Goal: Task Accomplishment & Management: Use online tool/utility

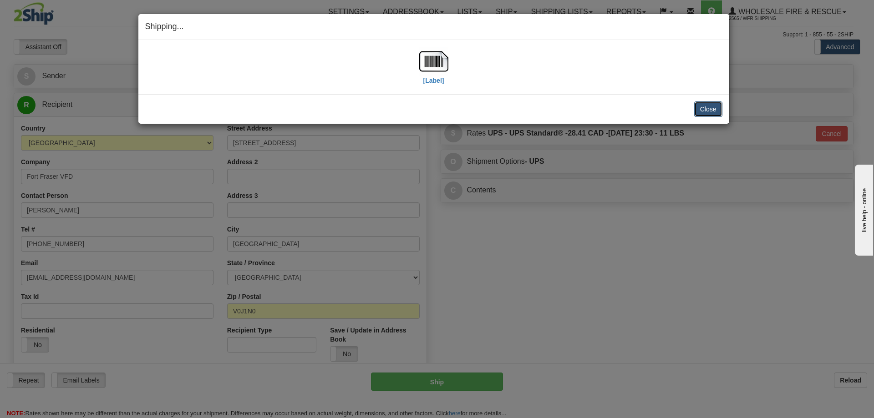
click at [707, 112] on button "Close" at bounding box center [708, 109] width 28 height 15
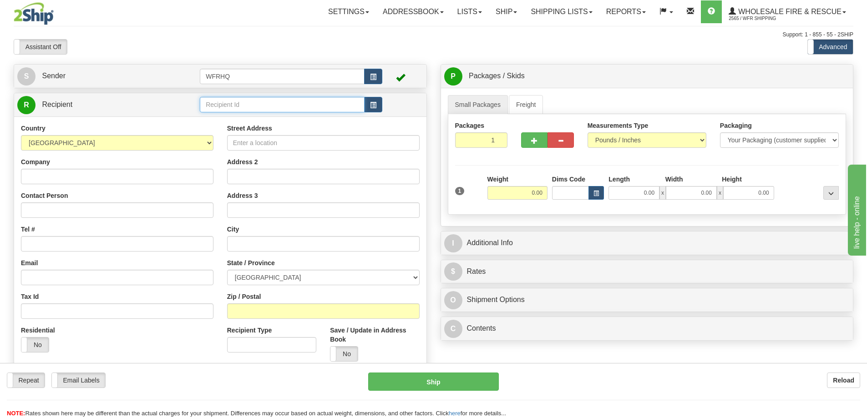
click at [231, 108] on input "text" at bounding box center [282, 104] width 165 height 15
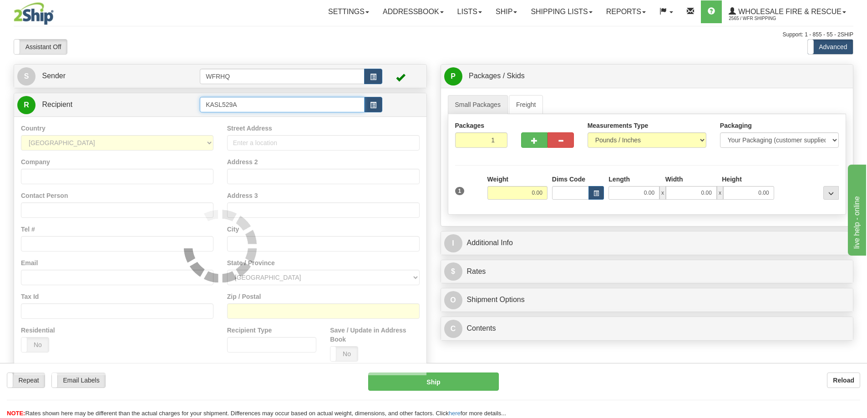
type input "KASL529A"
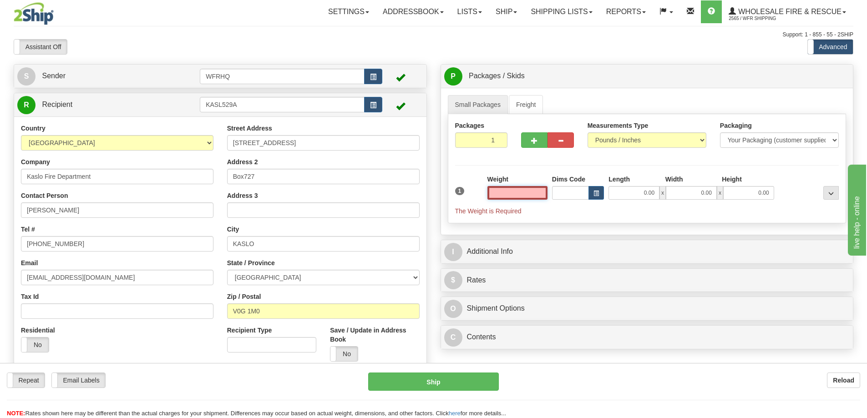
click at [524, 192] on input "text" at bounding box center [518, 193] width 60 height 14
type input "5.00"
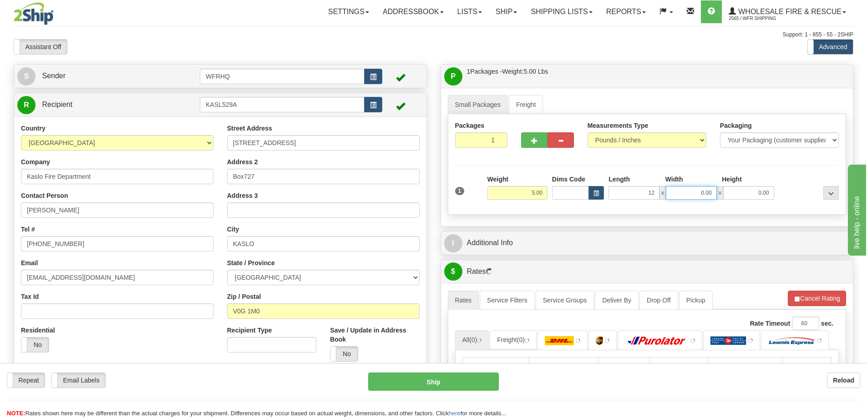
type input "12.00"
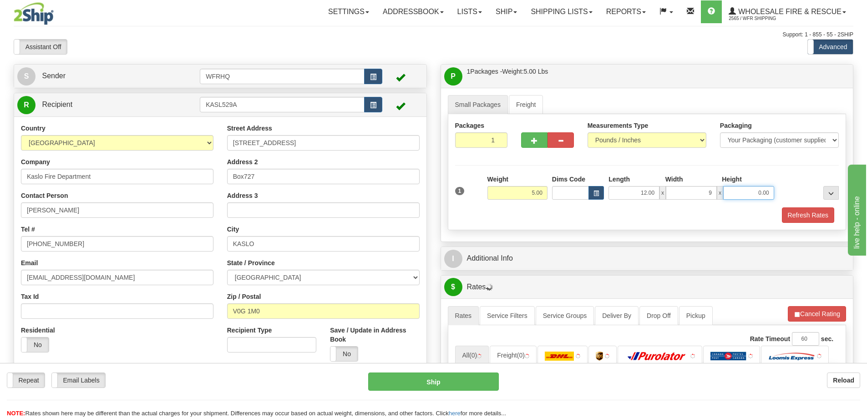
type input "9.00"
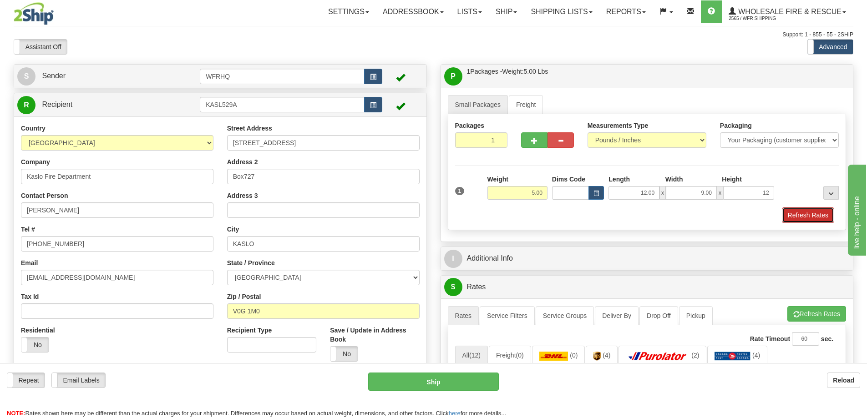
type input "12.00"
click at [793, 218] on button "Refresh Rates" at bounding box center [808, 215] width 52 height 15
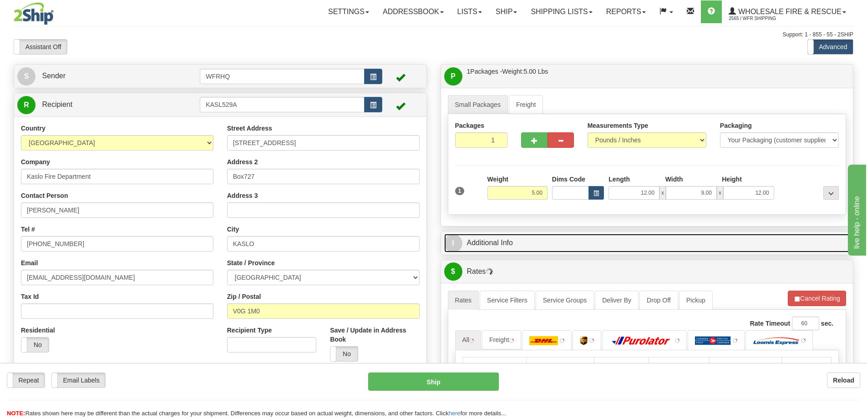
click at [660, 239] on link "I Additional Info" at bounding box center [647, 243] width 406 height 19
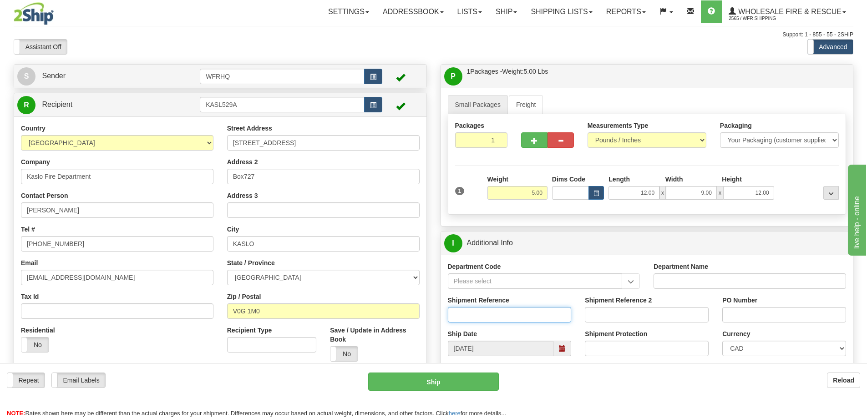
click at [491, 308] on input "Shipment Reference" at bounding box center [510, 314] width 124 height 15
type input "S42229-30591"
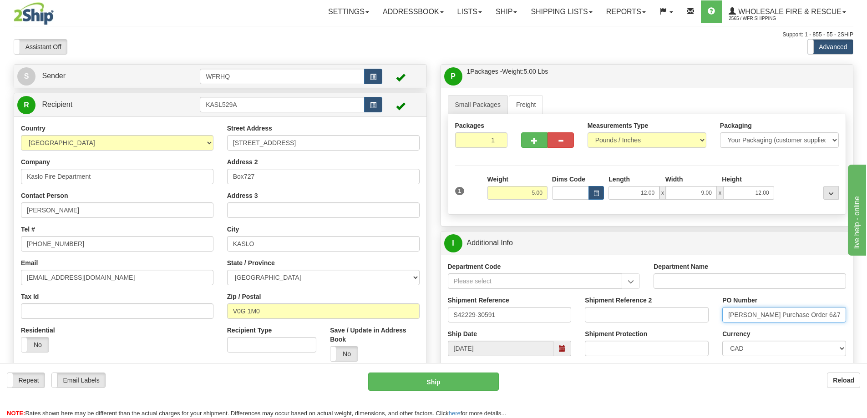
type input "[PERSON_NAME] Purchase Order 6&7"
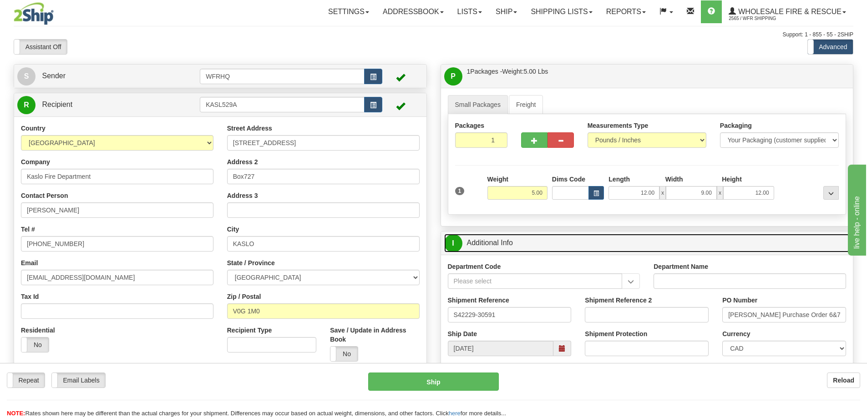
click at [556, 241] on link "I Additional Info" at bounding box center [647, 243] width 406 height 19
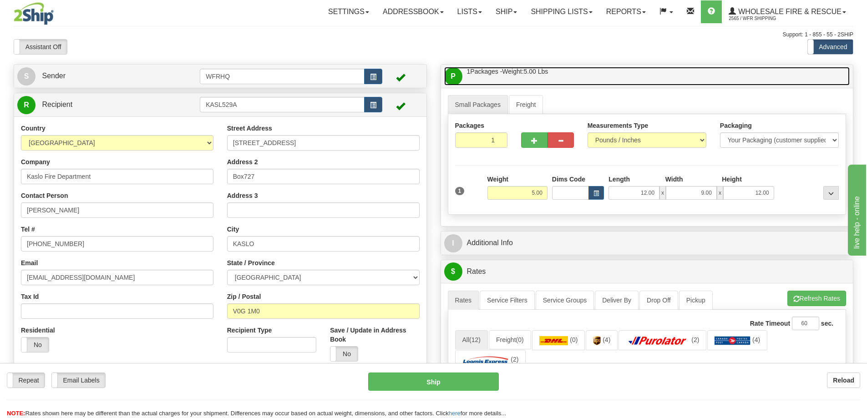
click at [585, 76] on link "P Packages / Skids 1 Packages - Weight: 5.00 Lbs 1 Skids - Weight: NaN Lbs" at bounding box center [647, 76] width 406 height 19
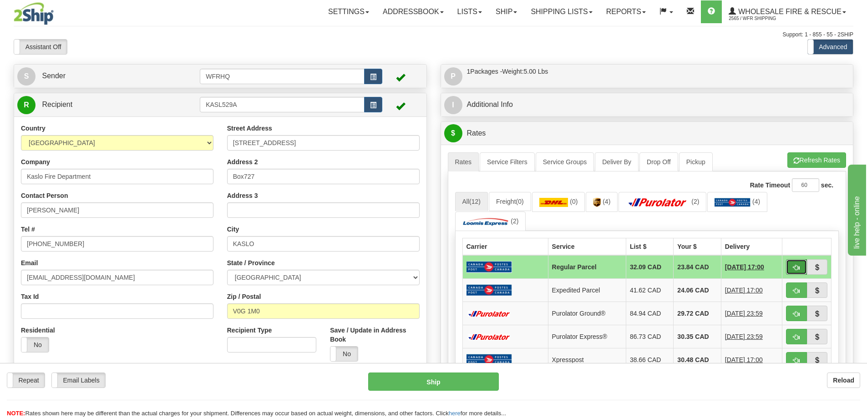
click at [794, 269] on span "button" at bounding box center [797, 268] width 6 height 6
type input "DOM.RP"
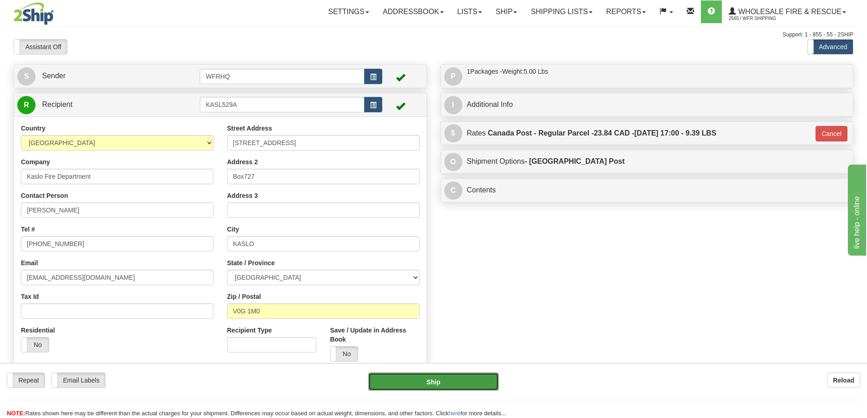
click at [450, 377] on button "Ship" at bounding box center [433, 382] width 131 height 18
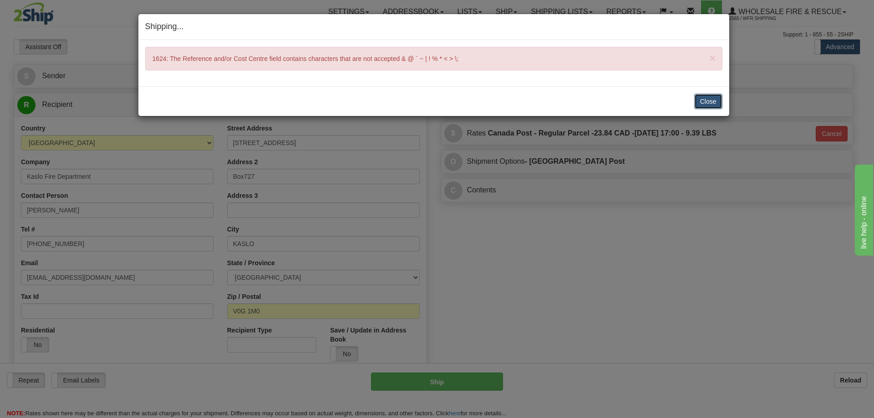
click at [704, 105] on button "Close" at bounding box center [708, 101] width 28 height 15
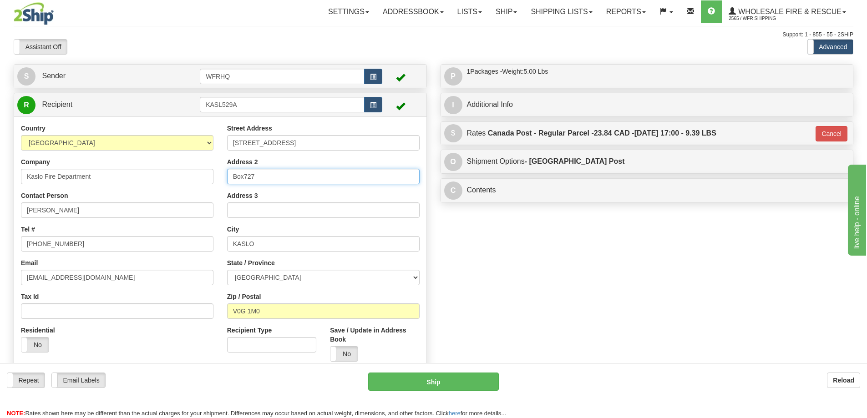
click at [247, 177] on input "Box727" at bounding box center [323, 176] width 193 height 15
type input "Box 727"
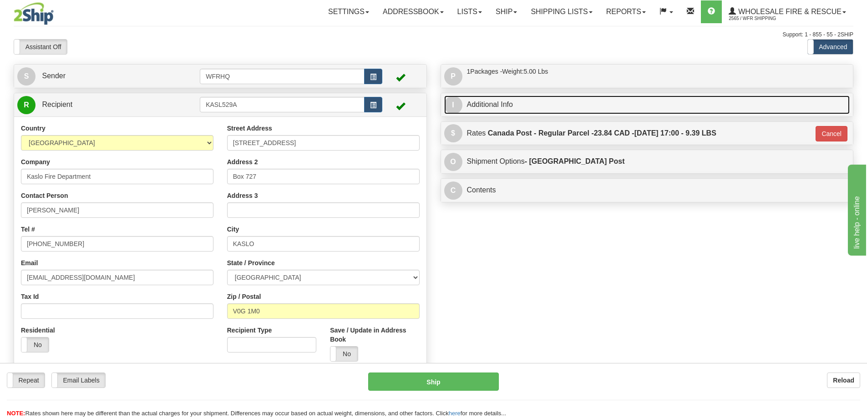
click at [545, 106] on link "I Additional Info" at bounding box center [647, 105] width 406 height 19
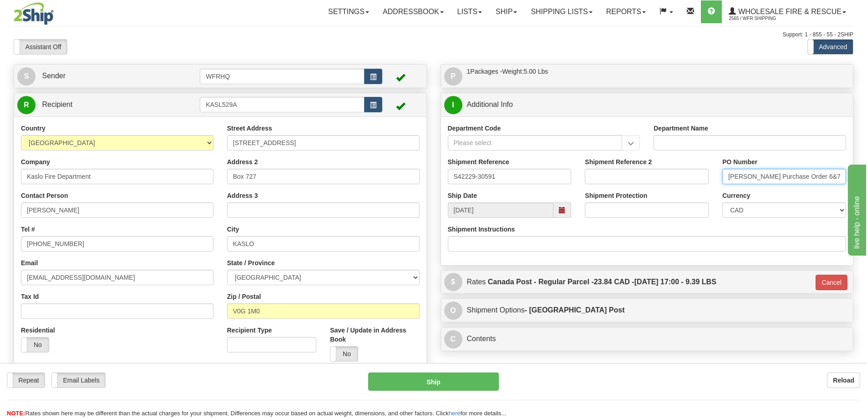
click at [820, 177] on input "[PERSON_NAME] Purchase Order 6&7" at bounding box center [785, 176] width 124 height 15
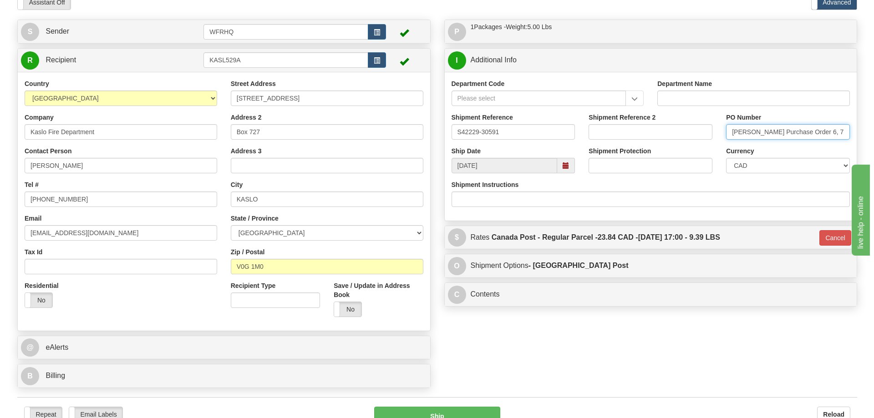
scroll to position [228, 0]
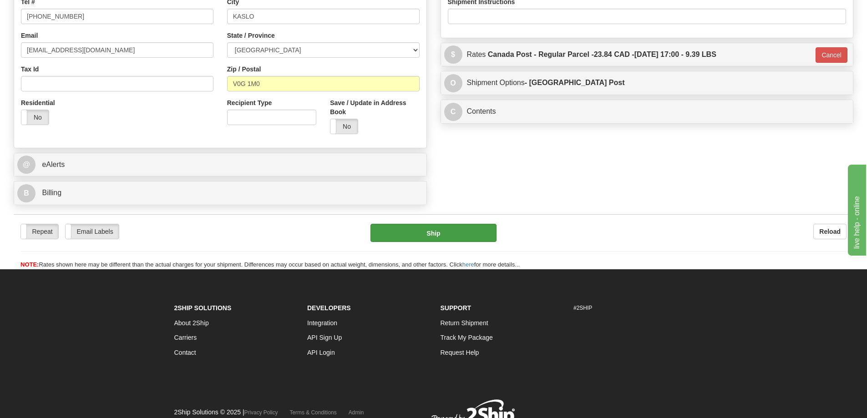
type input "[PERSON_NAME] Purchase Order 6, 7"
click at [436, 234] on button "Ship" at bounding box center [434, 233] width 126 height 18
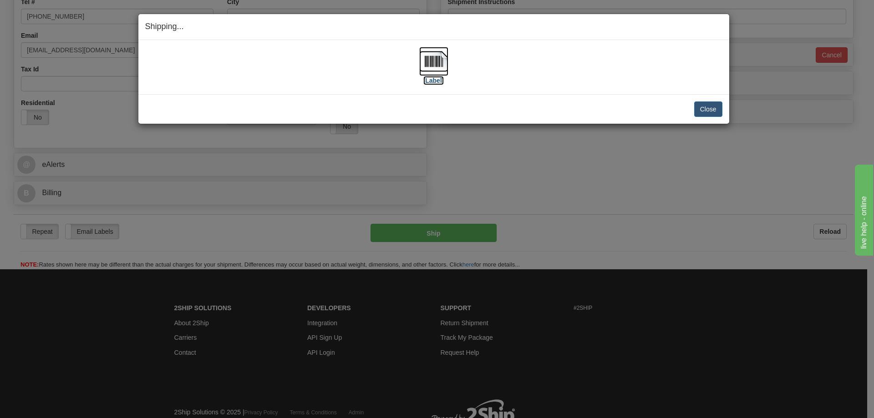
click at [435, 63] on img at bounding box center [433, 61] width 29 height 29
click at [696, 107] on button "Close" at bounding box center [708, 109] width 28 height 15
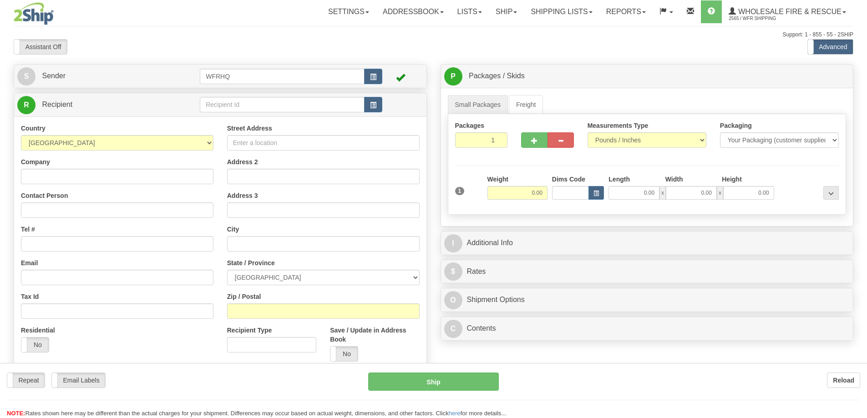
click at [246, 105] on div at bounding box center [433, 209] width 867 height 418
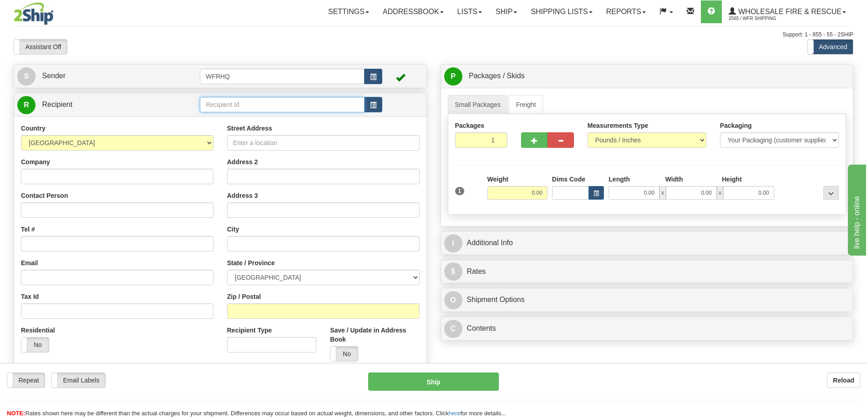
click at [246, 105] on input "text" at bounding box center [282, 104] width 165 height 15
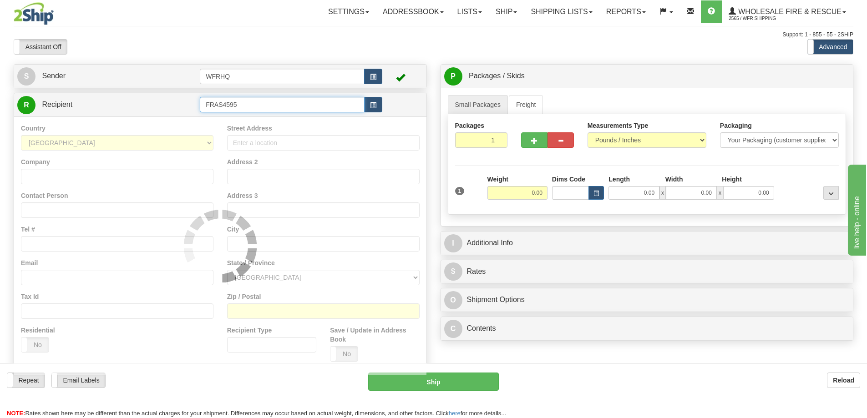
type input "FRAS4595"
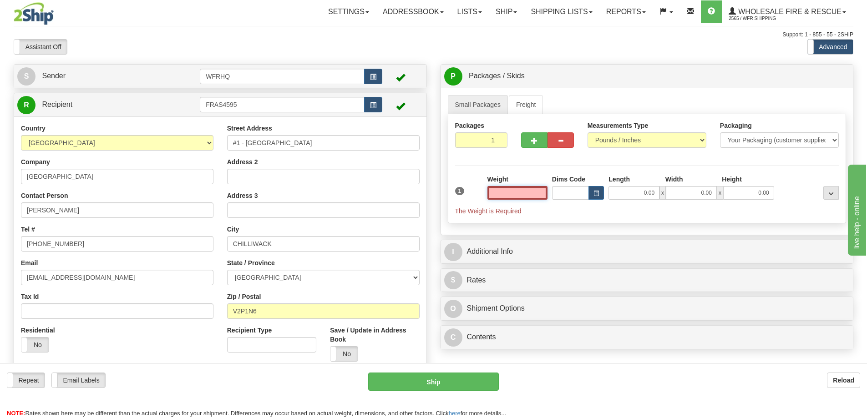
click at [532, 193] on input "text" at bounding box center [518, 193] width 60 height 14
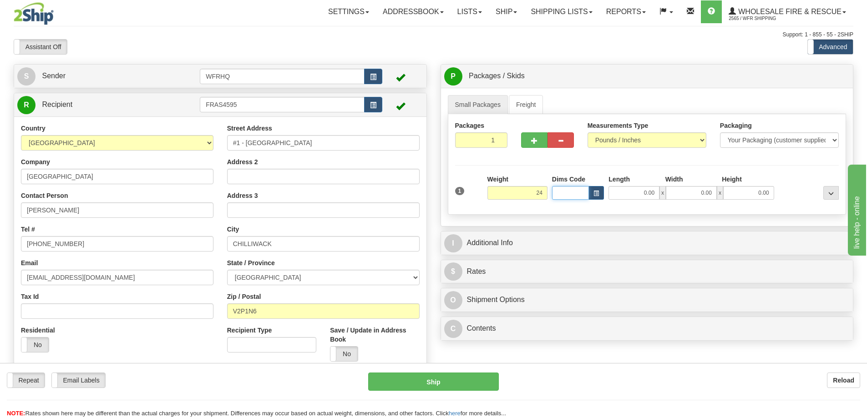
type input "24.00"
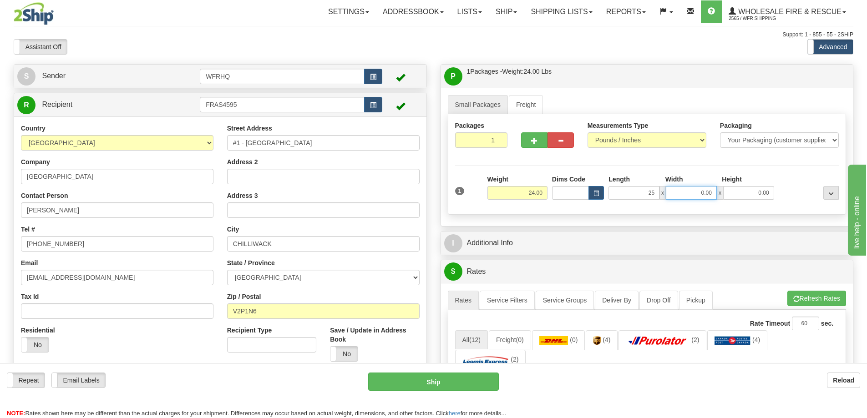
type input "25.00"
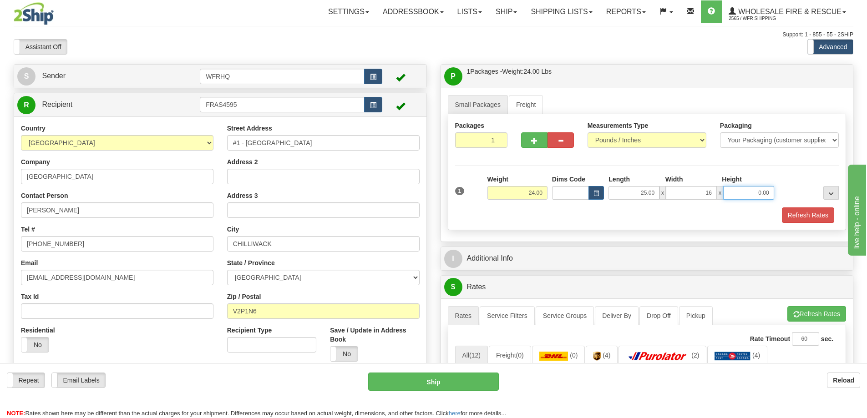
type input "16.00"
type input "12.00"
click at [533, 136] on button "button" at bounding box center [534, 139] width 26 height 15
radio input "true"
type input "2"
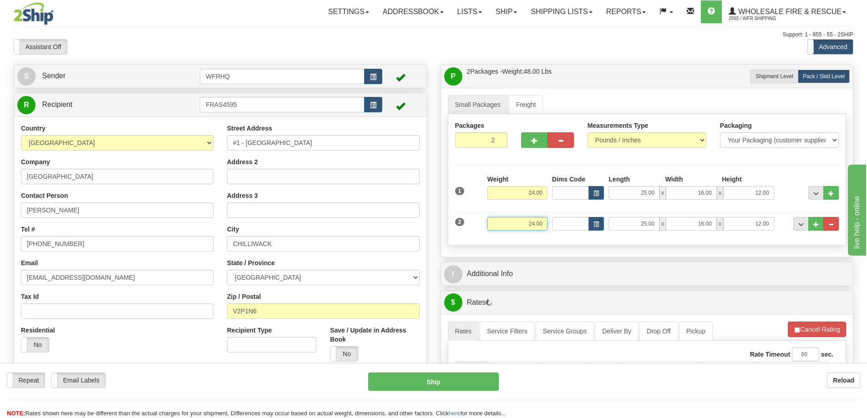
drag, startPoint x: 523, startPoint y: 224, endPoint x: 606, endPoint y: 224, distance: 82.9
click at [606, 224] on div "2 Weight 24.00 Dims Code Length Width Height" at bounding box center [647, 223] width 389 height 31
type input "35.00"
type input "24.00"
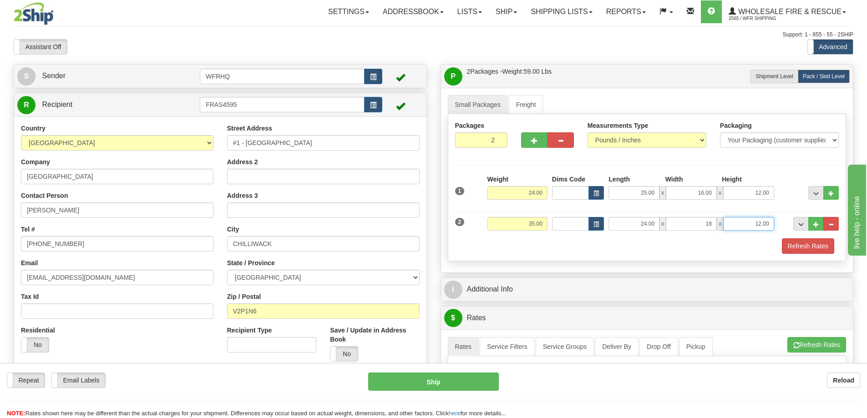
type input "18.00"
type input "21.00"
click at [798, 248] on button "Refresh Rates" at bounding box center [808, 246] width 52 height 15
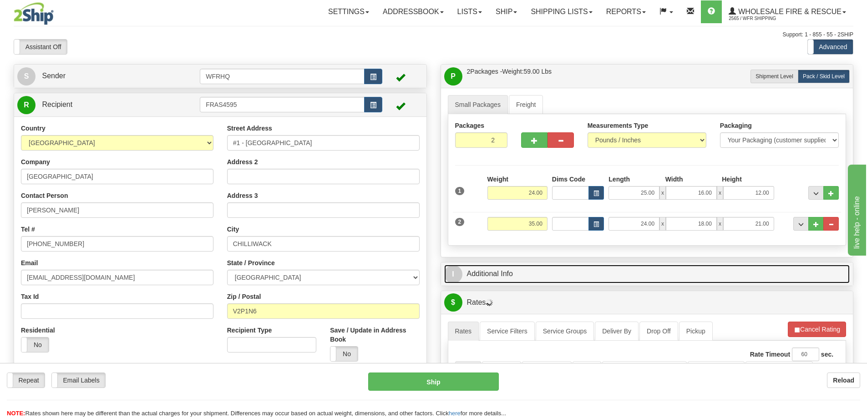
click at [741, 273] on link "I Additional Info" at bounding box center [647, 274] width 406 height 19
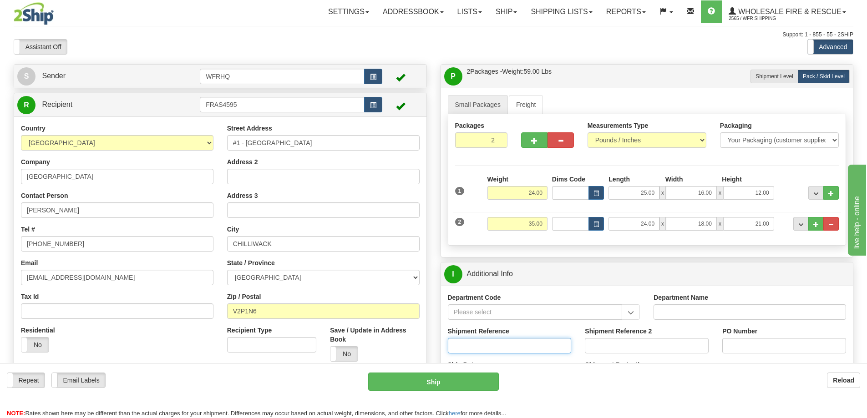
click at [479, 348] on input "Shipment Reference" at bounding box center [510, 345] width 124 height 15
type input "S42883-30029"
type input "Hemlock FD, CVFD SPU"
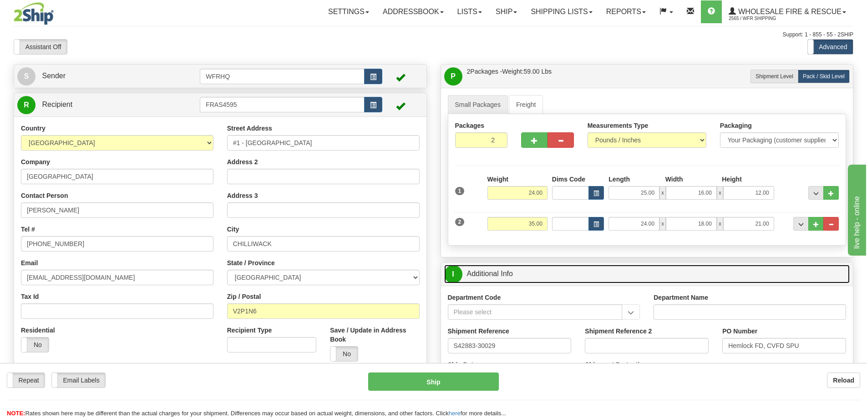
click at [691, 274] on link "I Additional Info" at bounding box center [647, 274] width 406 height 19
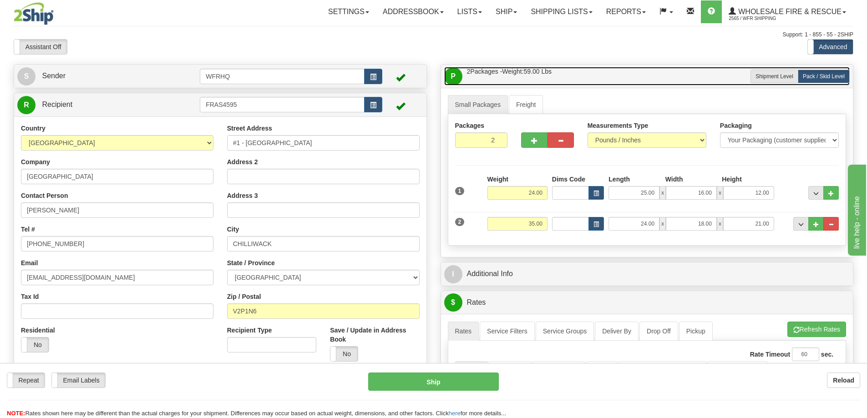
click at [615, 73] on link "P Packages / Skids 2 Packages - Weight: 59.00 Lbs 1 Skids - Weight: 0.00 Lbs" at bounding box center [647, 76] width 406 height 19
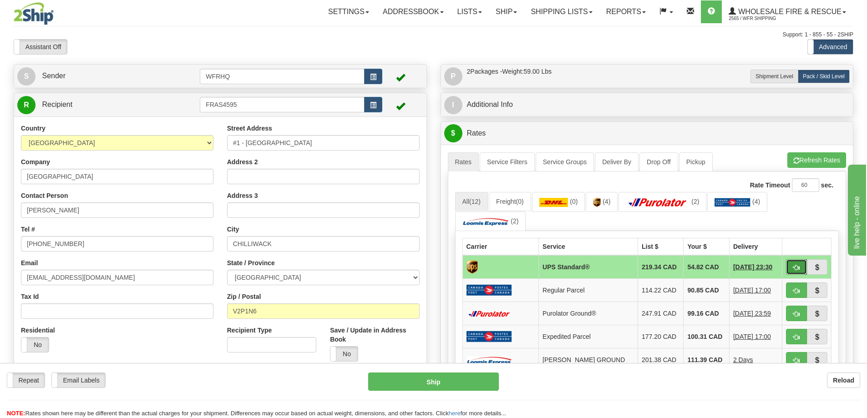
click at [795, 265] on span "button" at bounding box center [797, 268] width 6 height 6
type input "11"
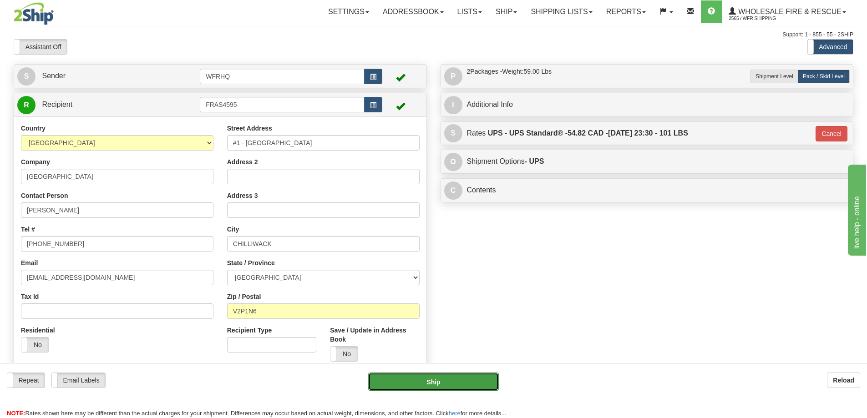
click at [450, 375] on button "Ship" at bounding box center [433, 382] width 131 height 18
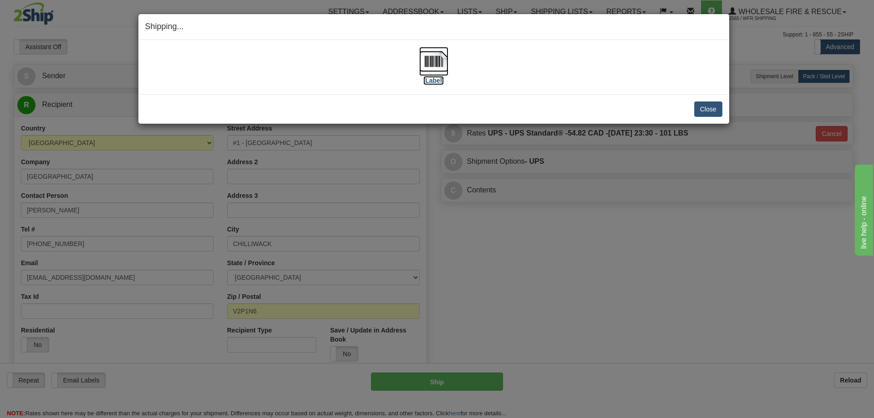
click at [436, 60] on img at bounding box center [433, 61] width 29 height 29
